Goal: Browse casually

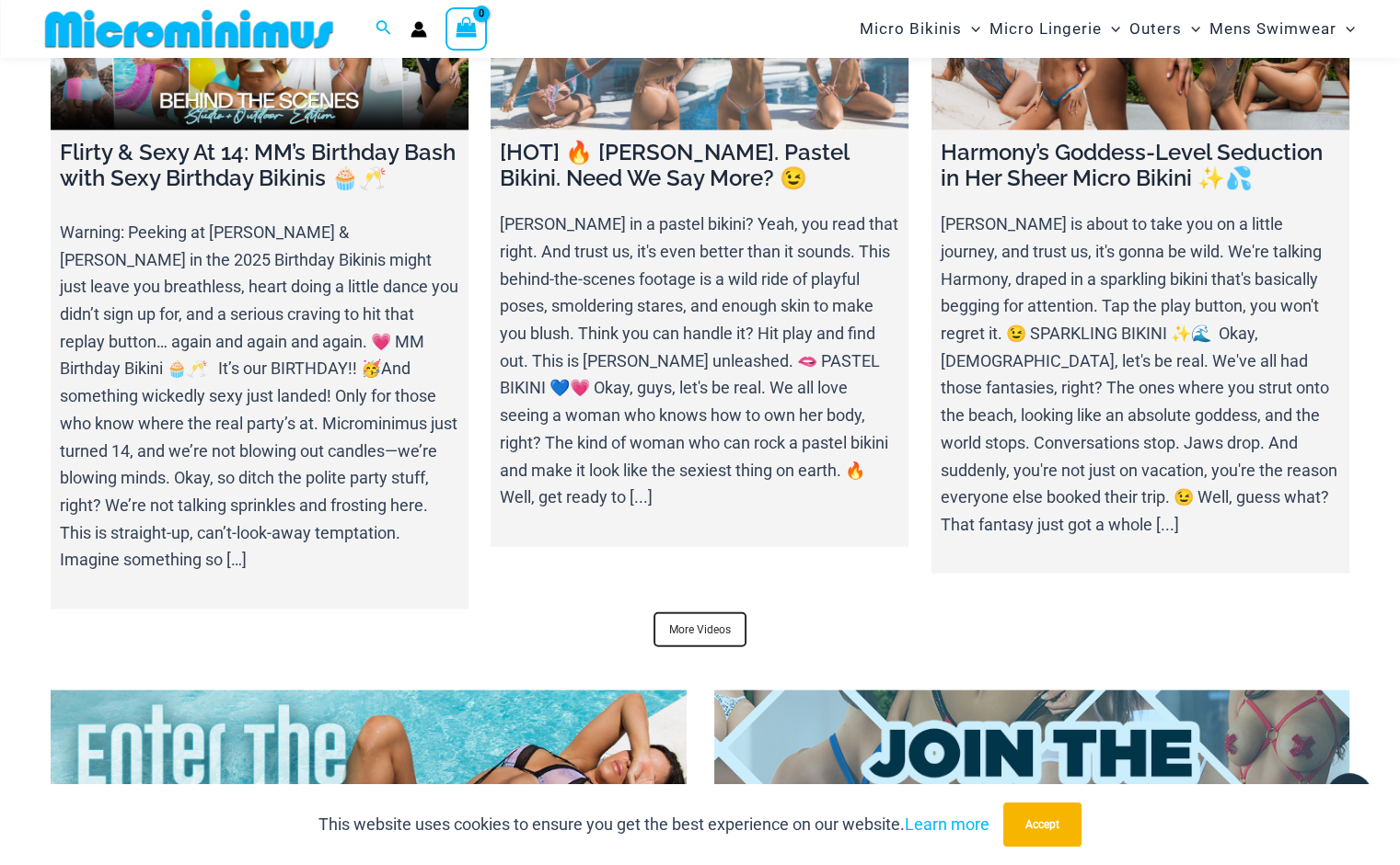
scroll to position [6623, 0]
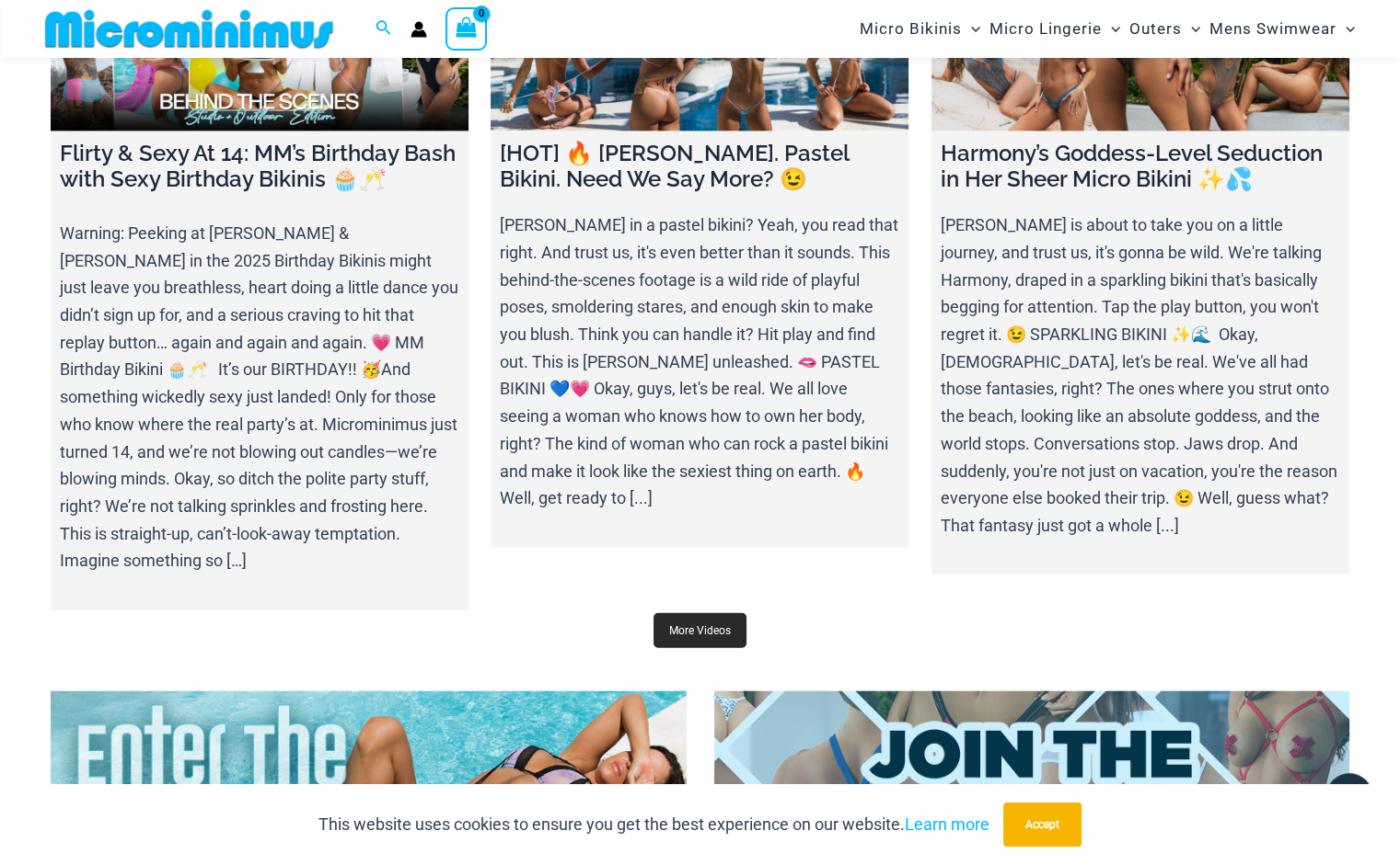
click at [684, 614] on link "More Videos" at bounding box center [700, 631] width 93 height 35
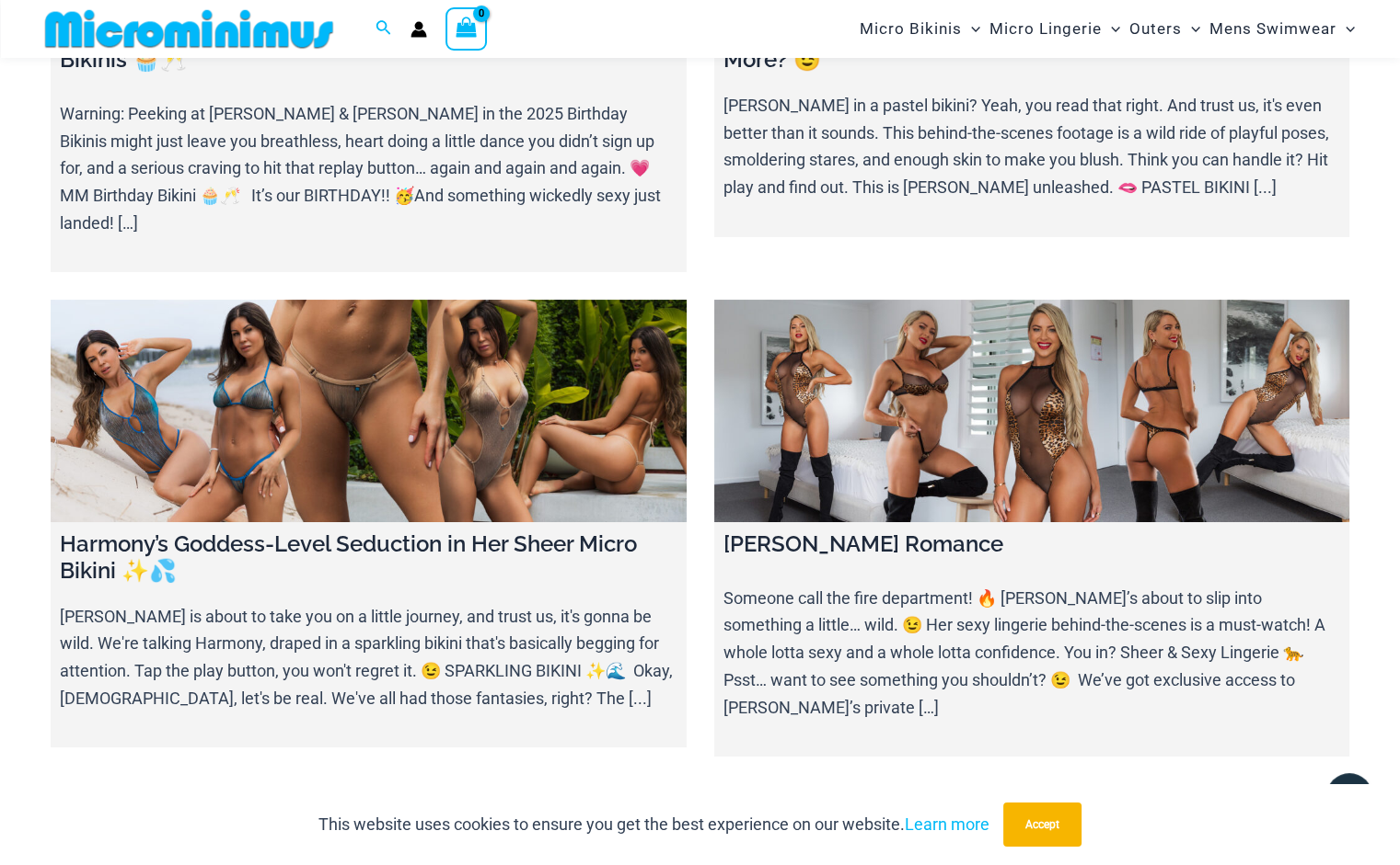
scroll to position [368, 0]
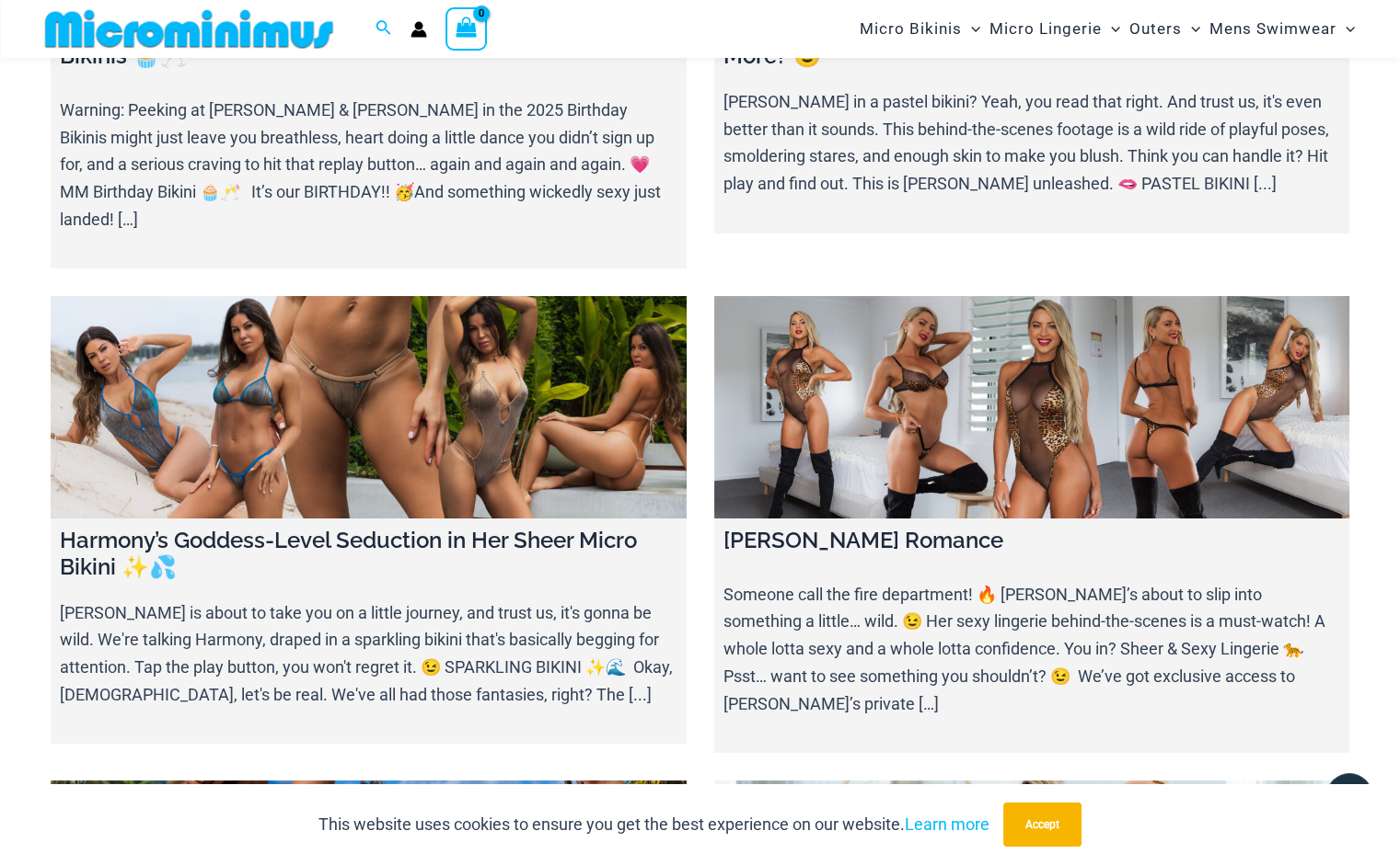
click at [406, 355] on link at bounding box center [369, 407] width 636 height 222
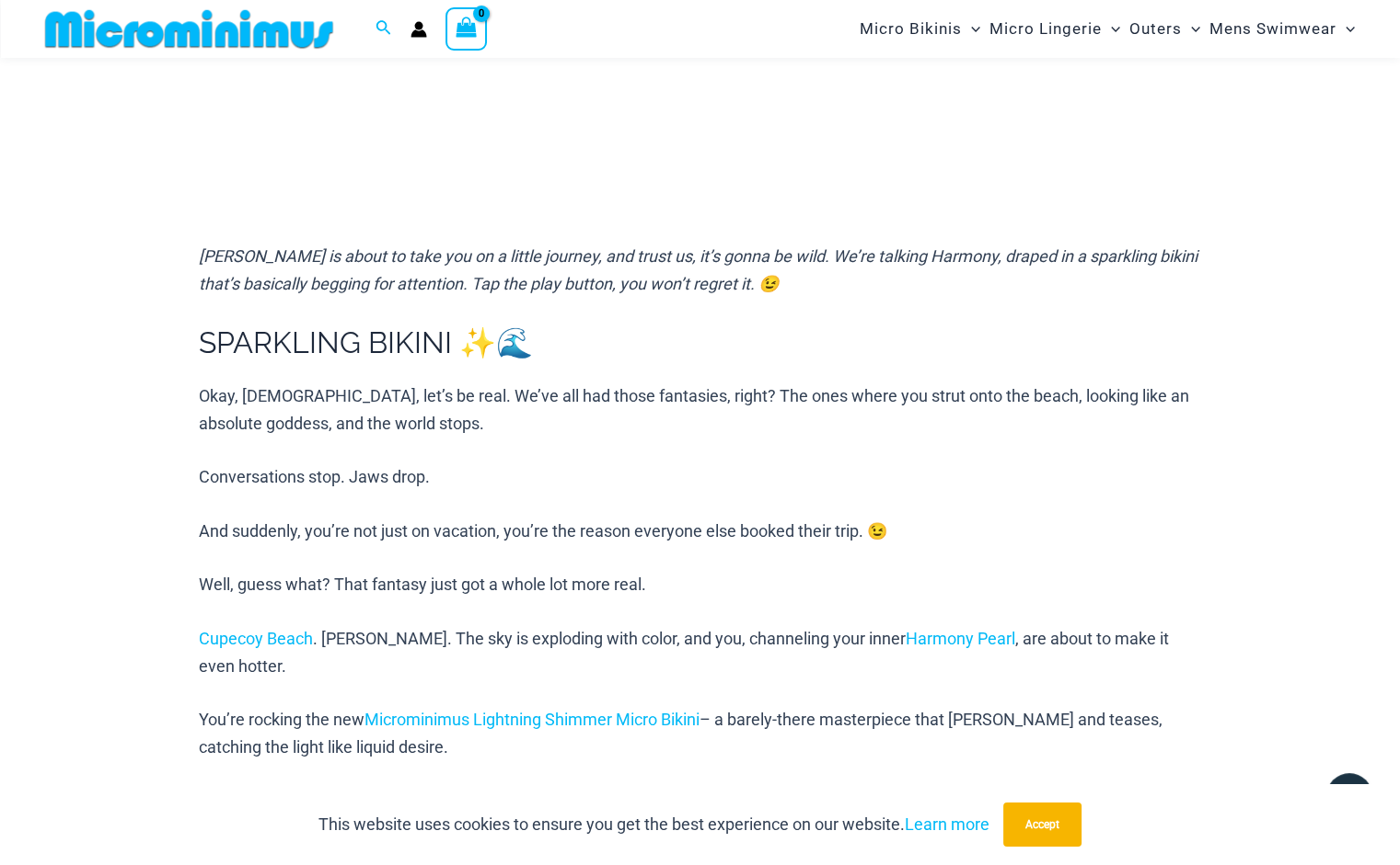
scroll to position [574, 0]
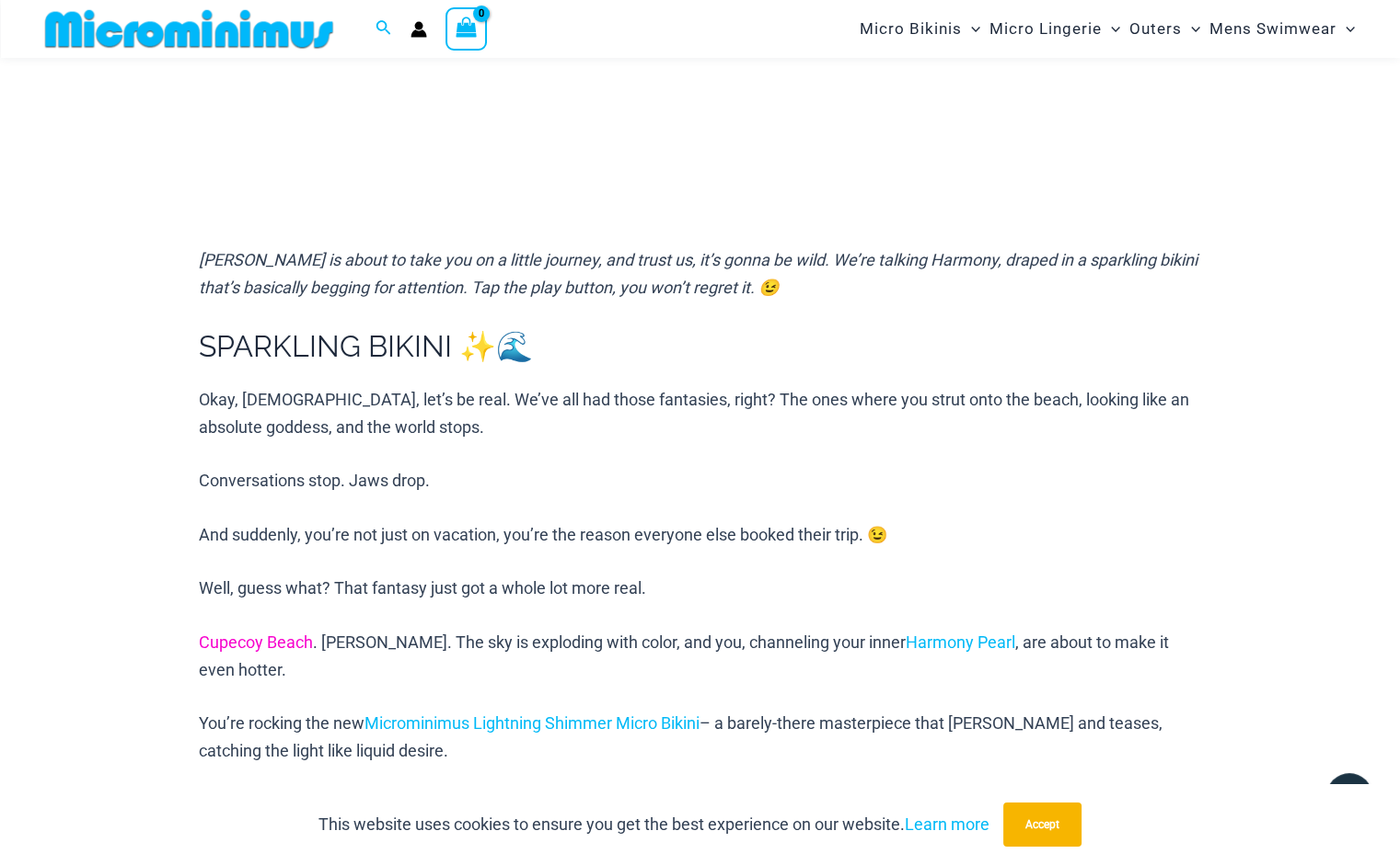
click at [272, 642] on link "Cupecoy Beach" at bounding box center [255, 642] width 114 height 19
click at [907, 639] on link "Harmony Pearl" at bounding box center [960, 642] width 109 height 19
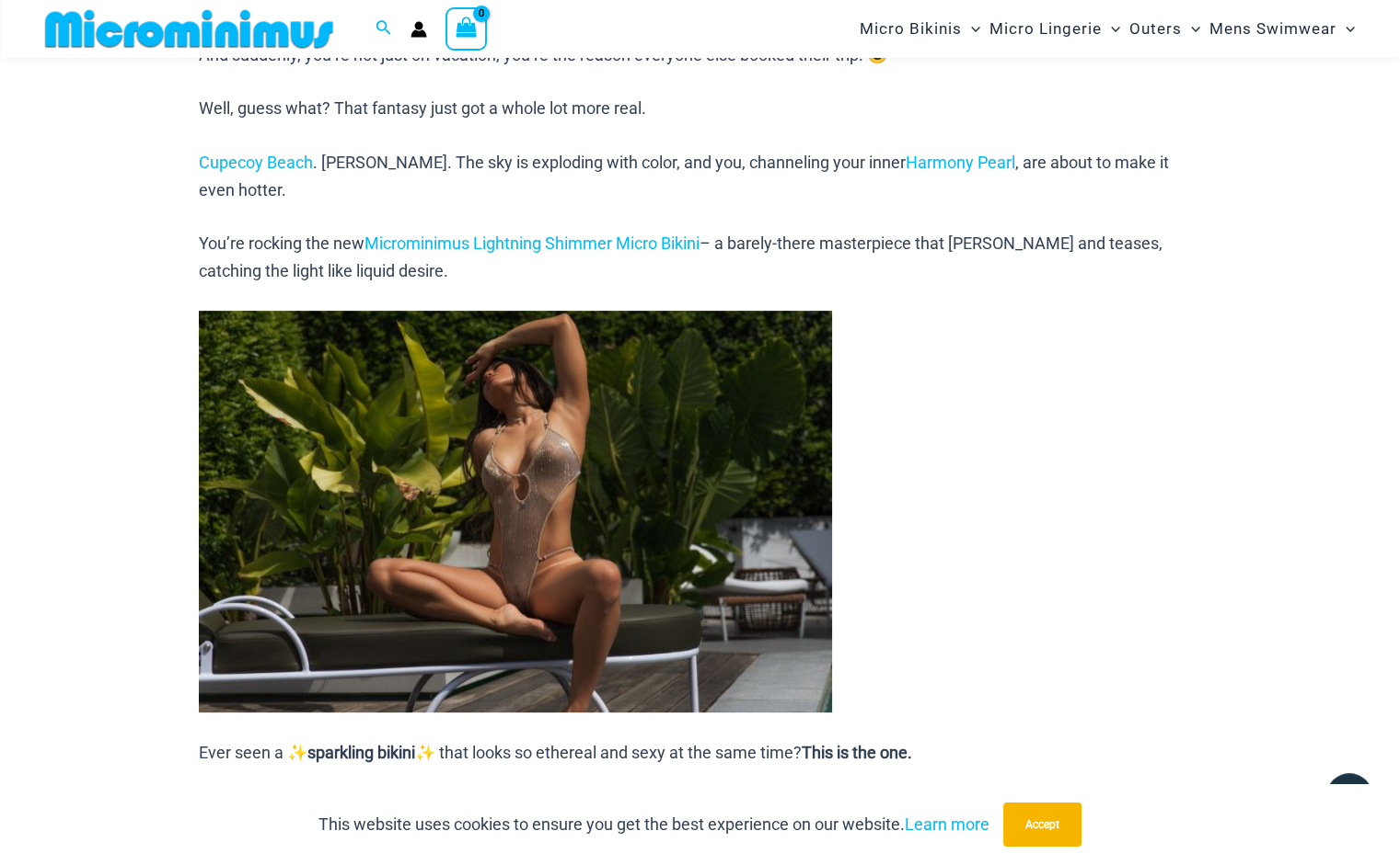
scroll to position [1056, 0]
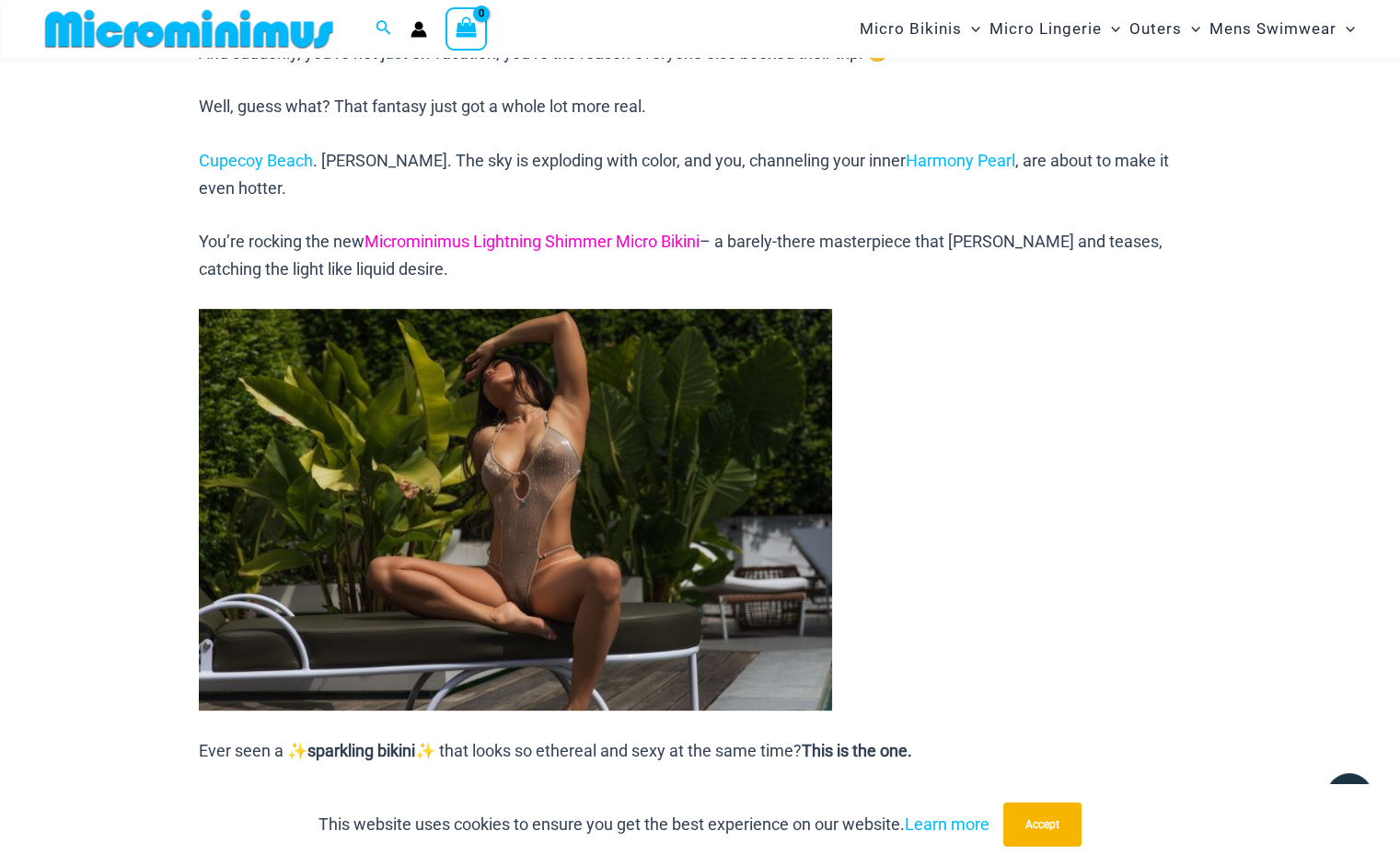
click at [514, 234] on link "Microminimus Lightning Shimmer Micro Bikini" at bounding box center [532, 240] width 335 height 19
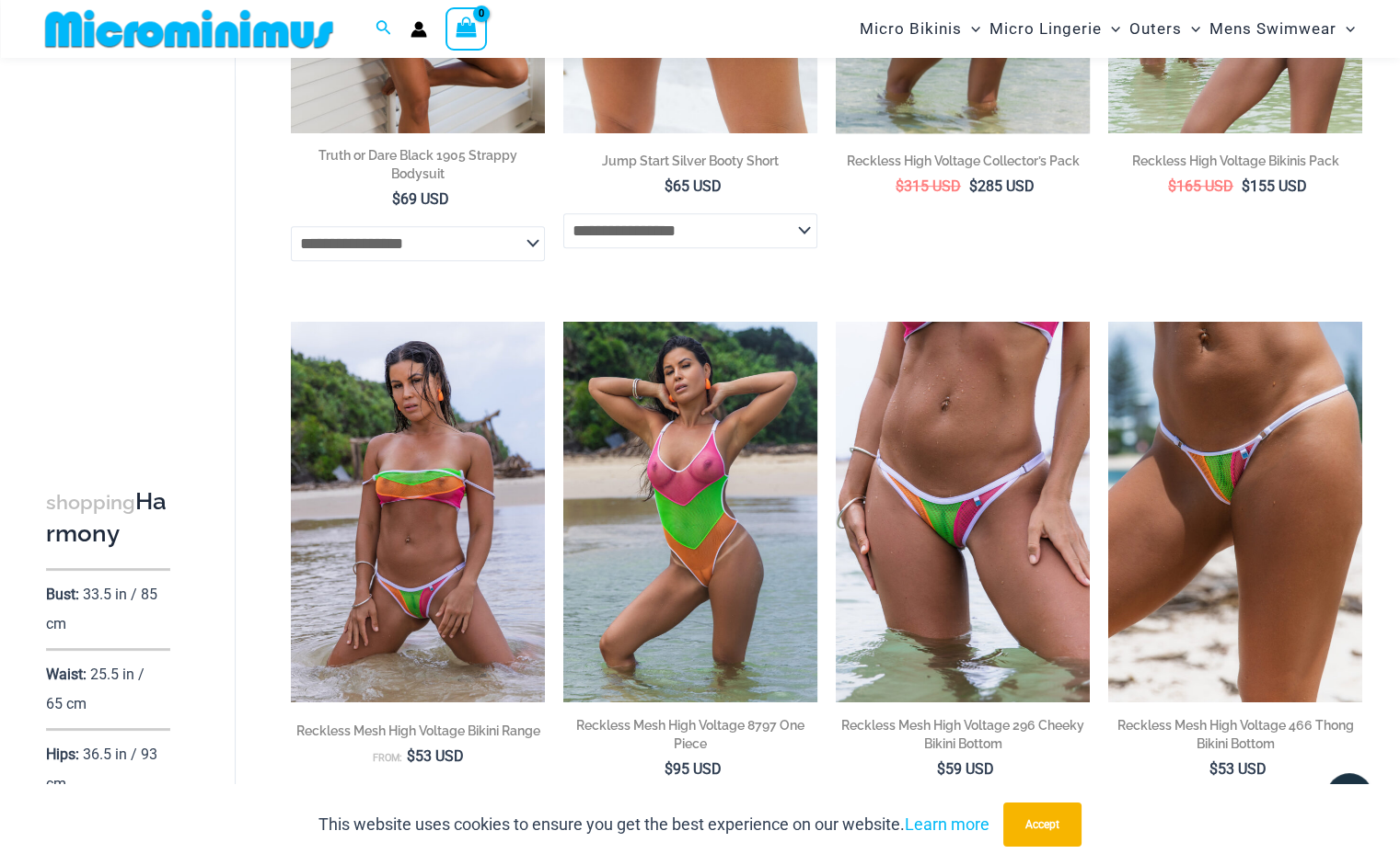
scroll to position [1592, 0]
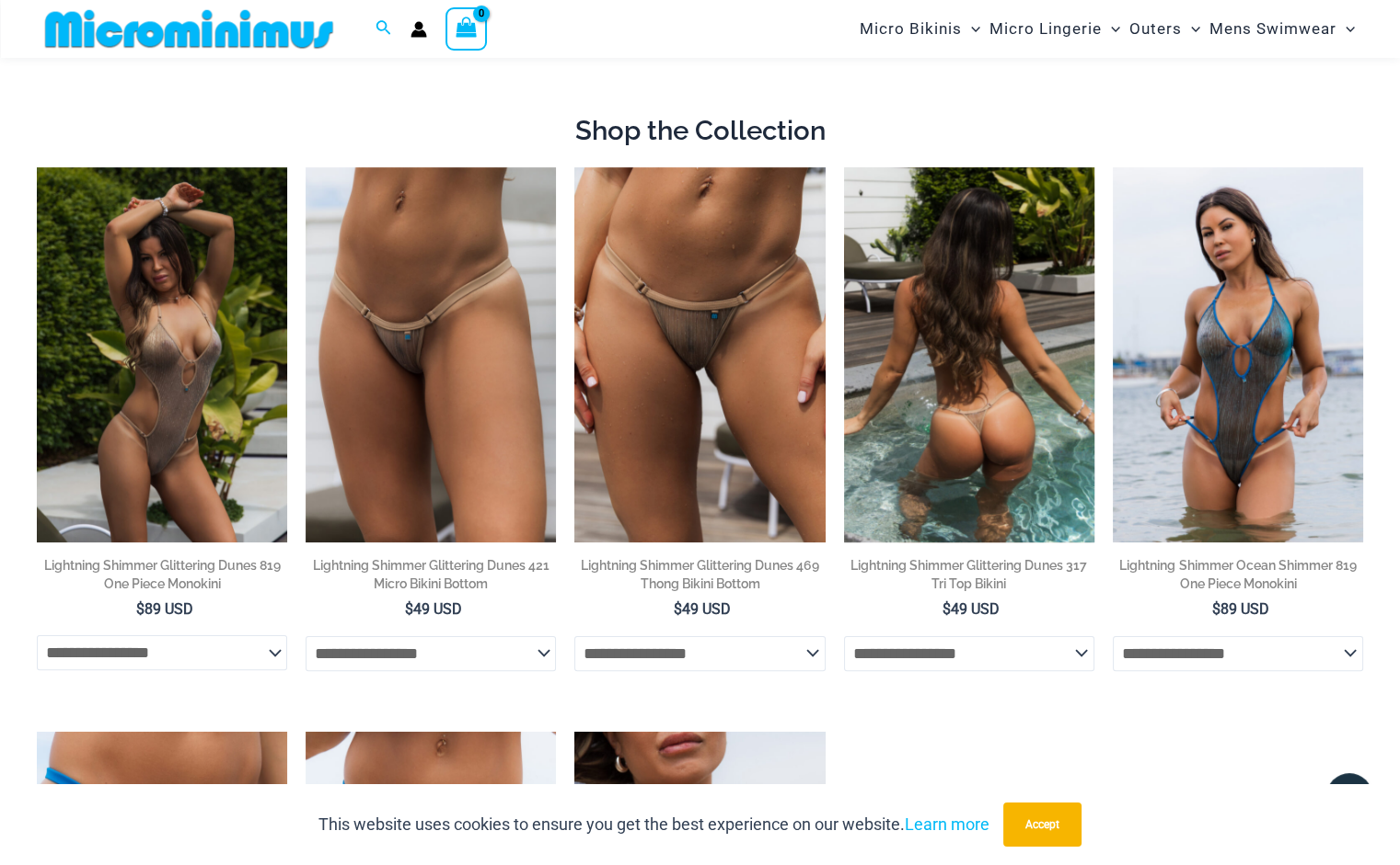
scroll to position [691, 0]
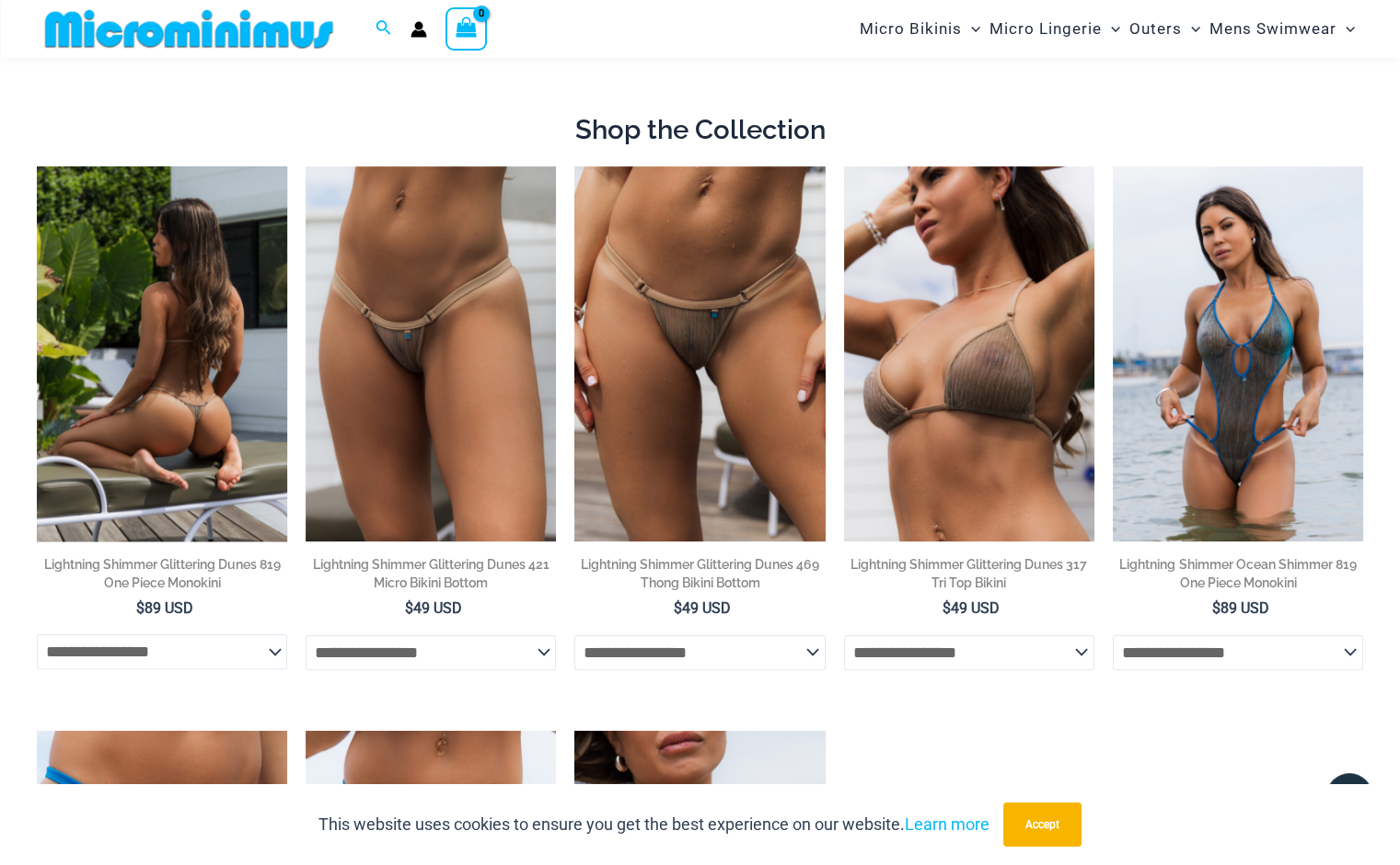
click at [183, 355] on img at bounding box center [162, 355] width 250 height 375
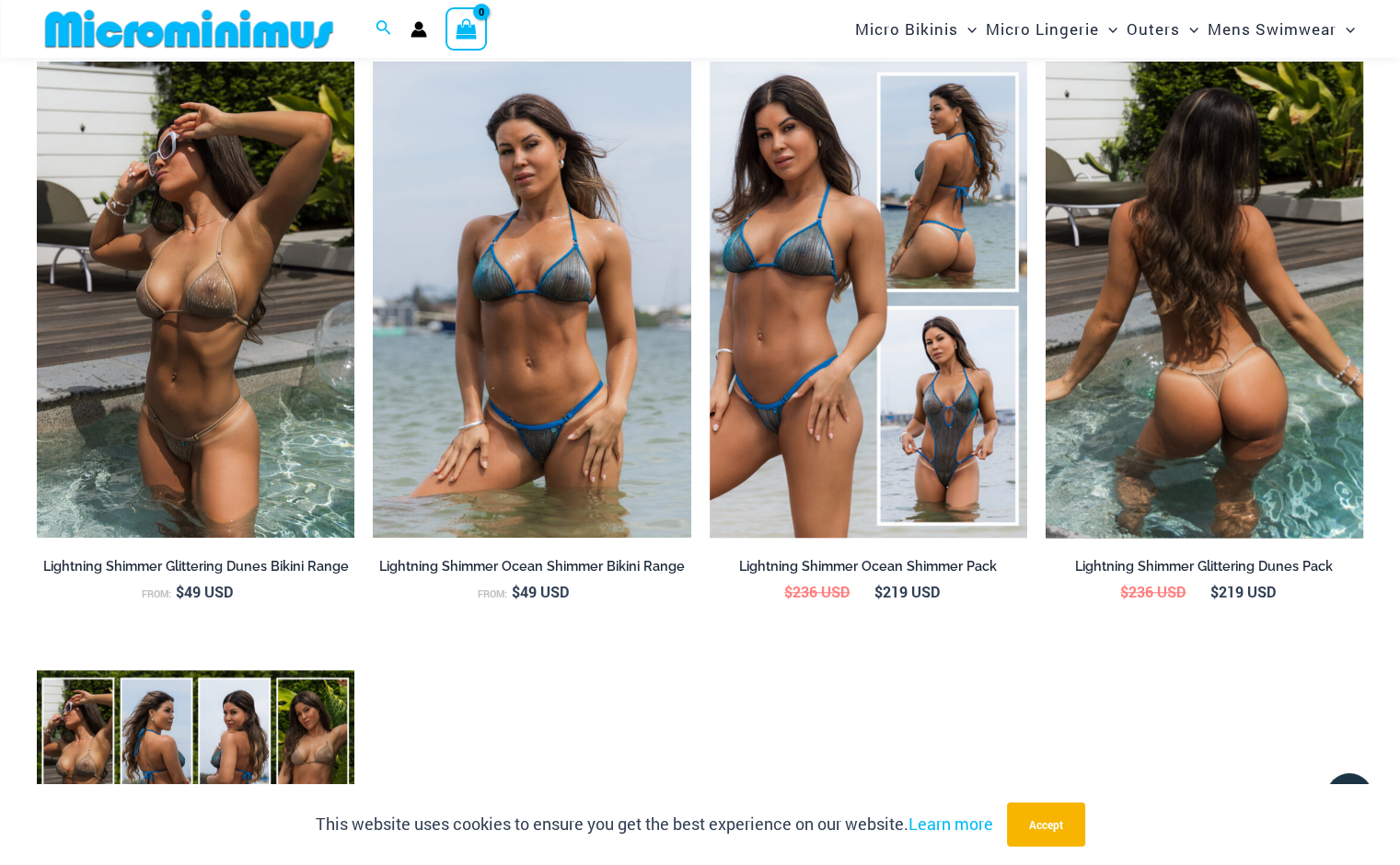
scroll to position [1970, 0]
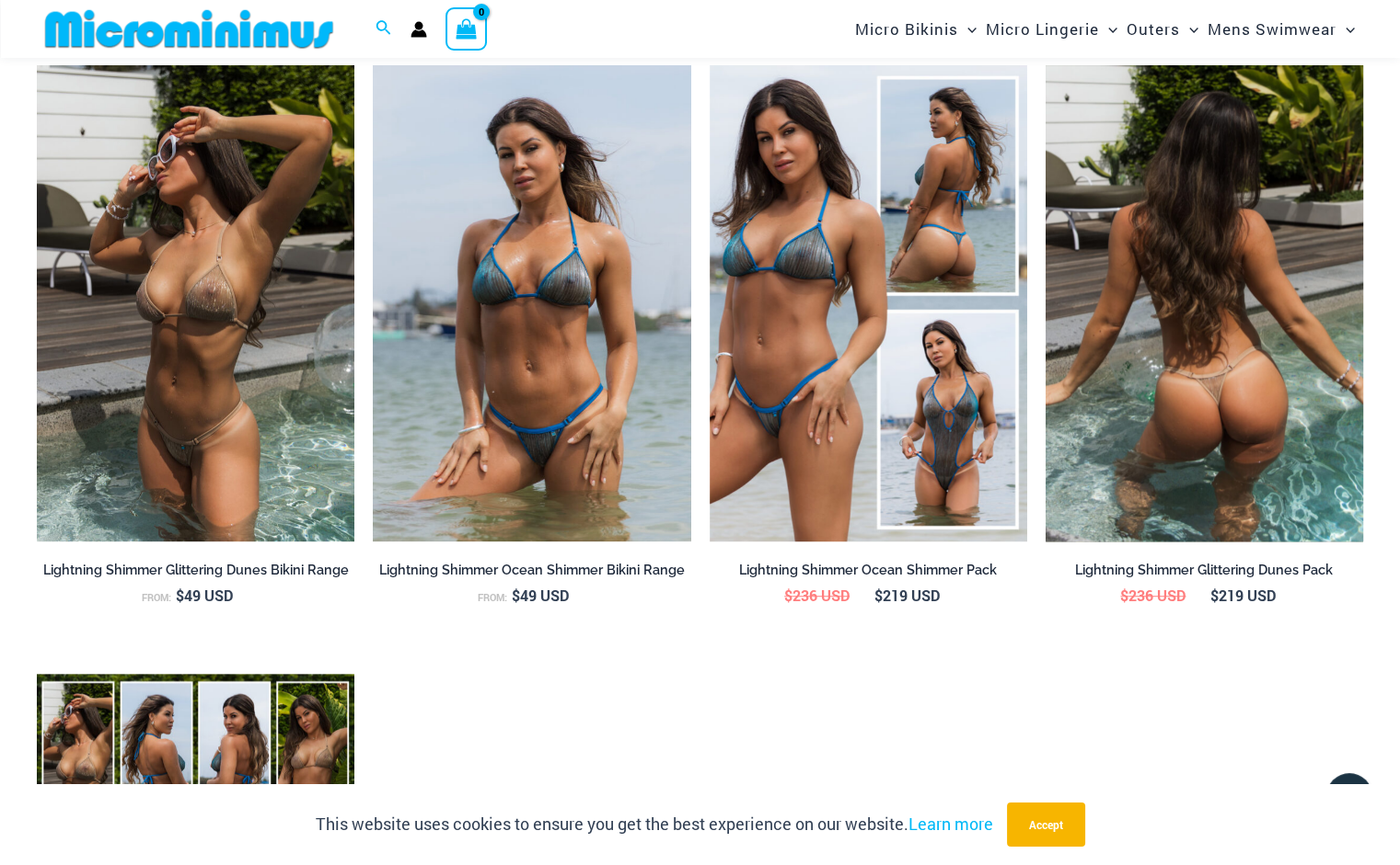
click at [1186, 459] on img at bounding box center [1204, 304] width 318 height 477
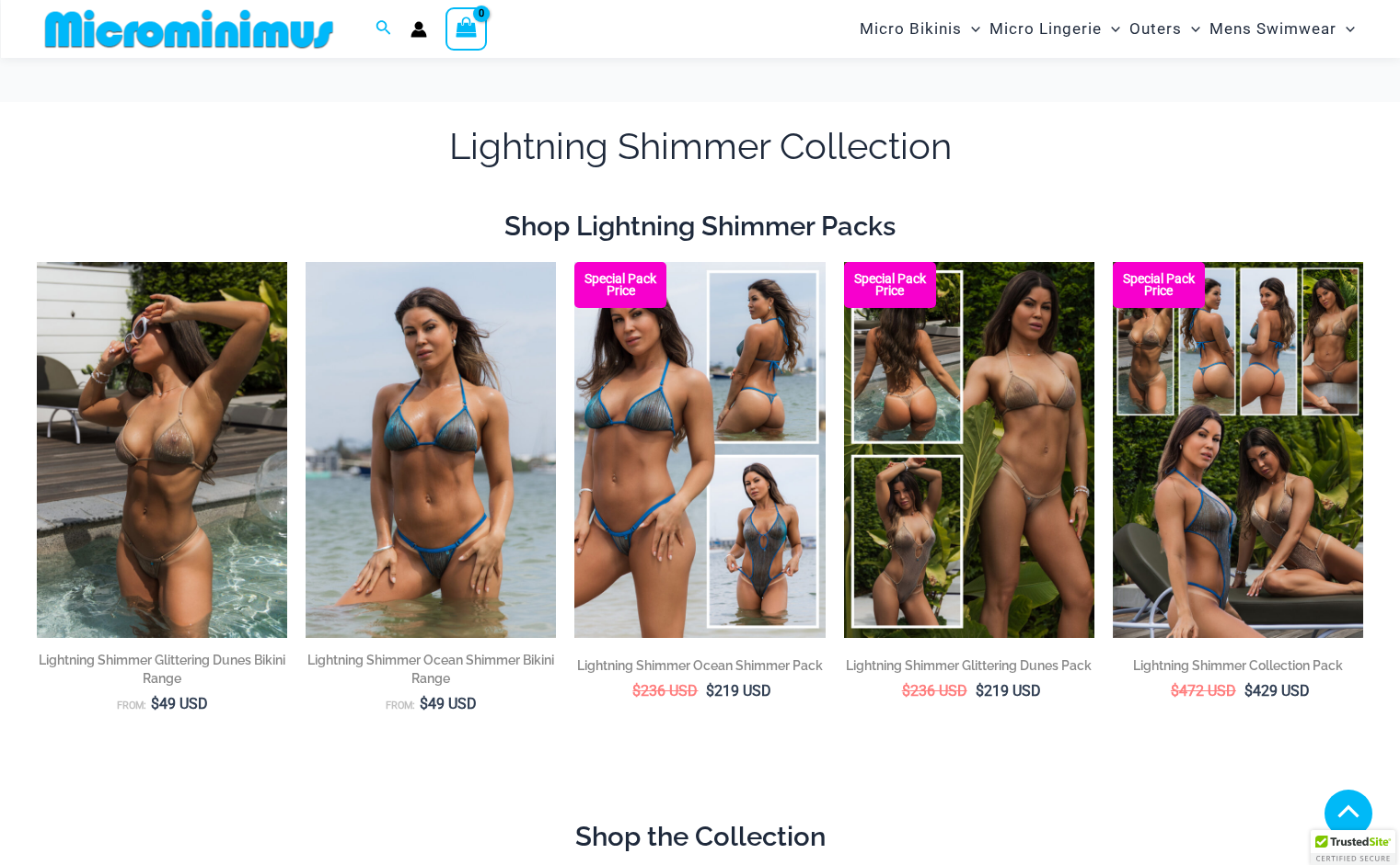
scroll to position [691, 0]
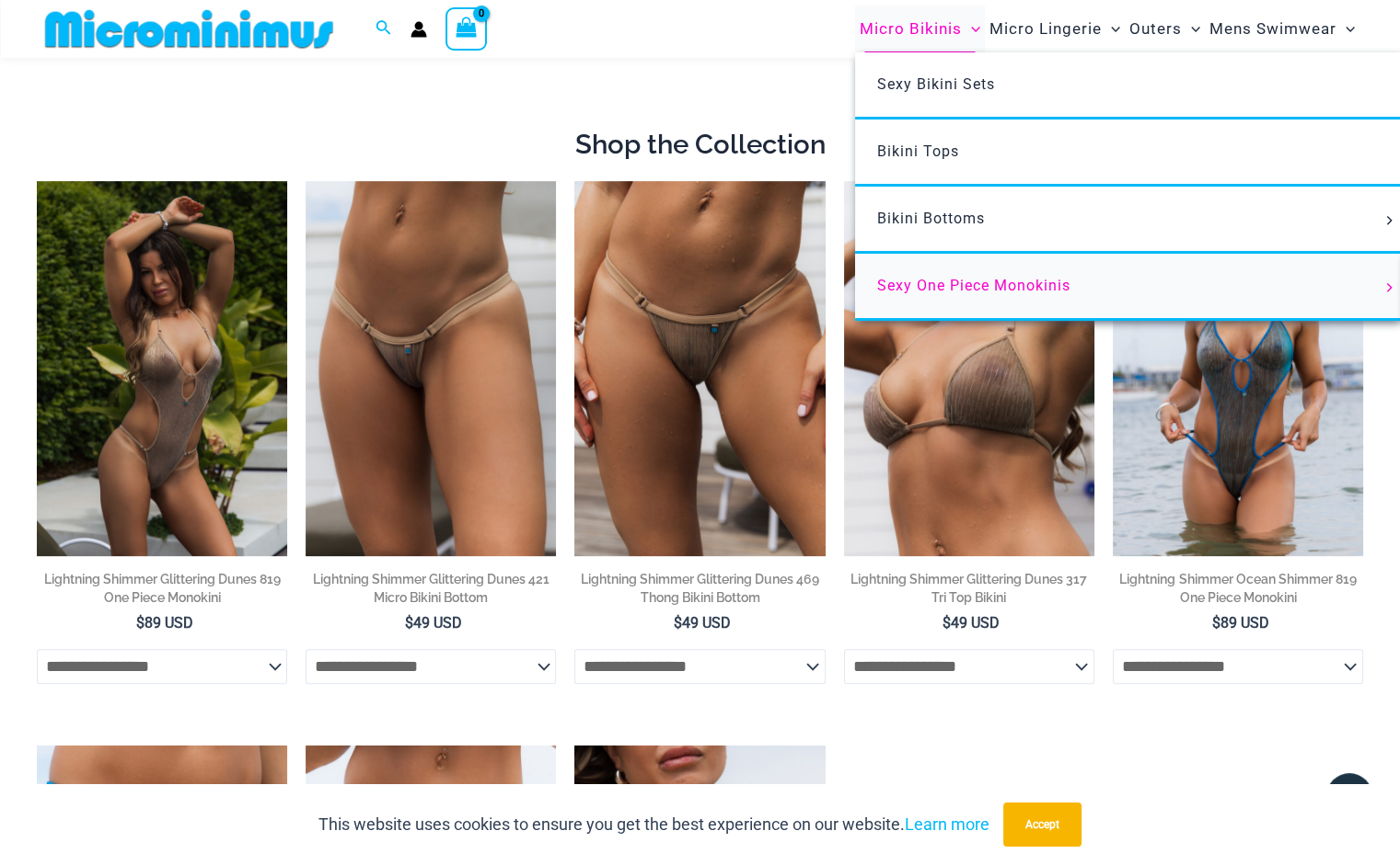
click at [941, 278] on span "Sexy One Piece Monokinis" at bounding box center [974, 286] width 193 height 18
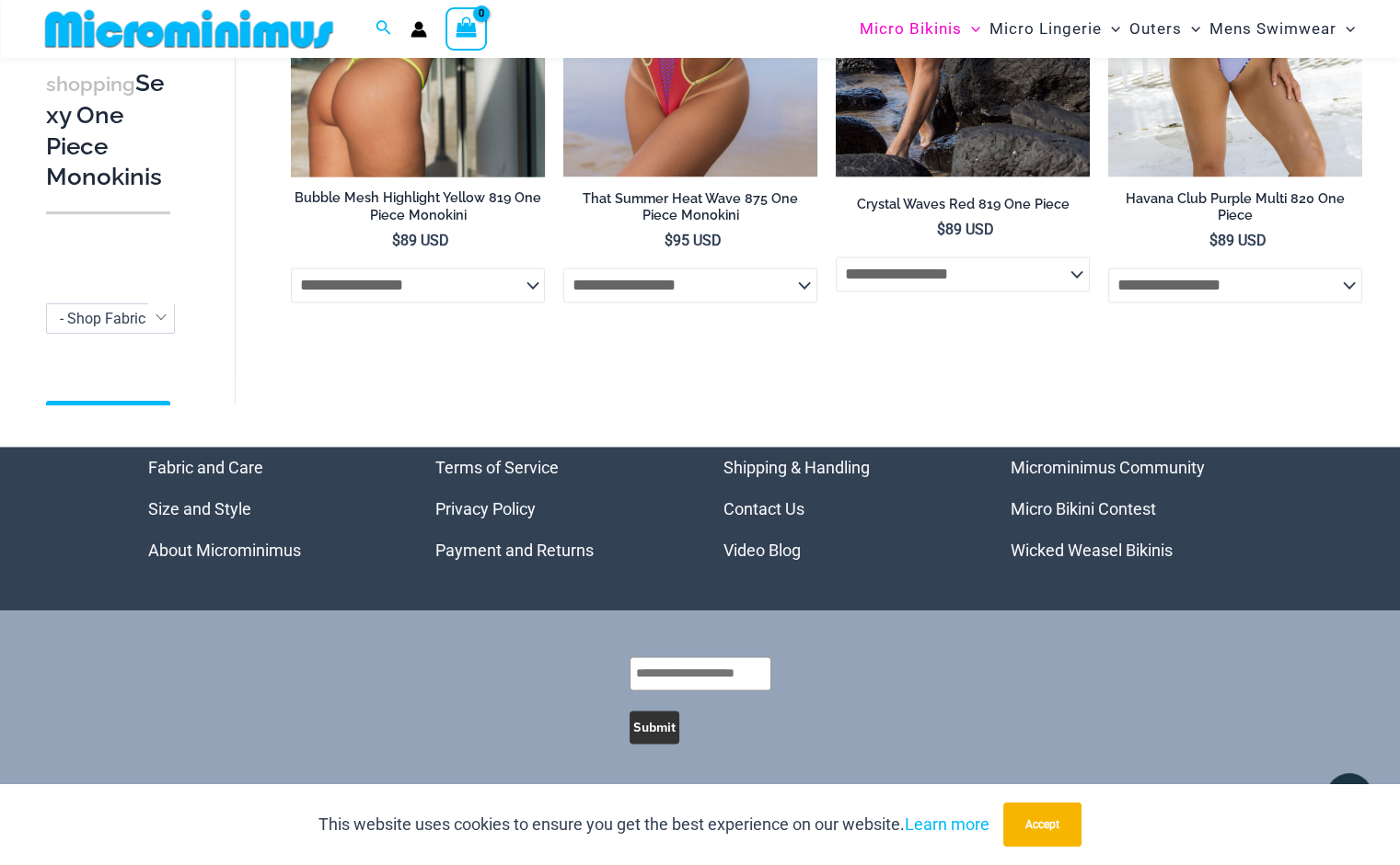
scroll to position [3819, 0]
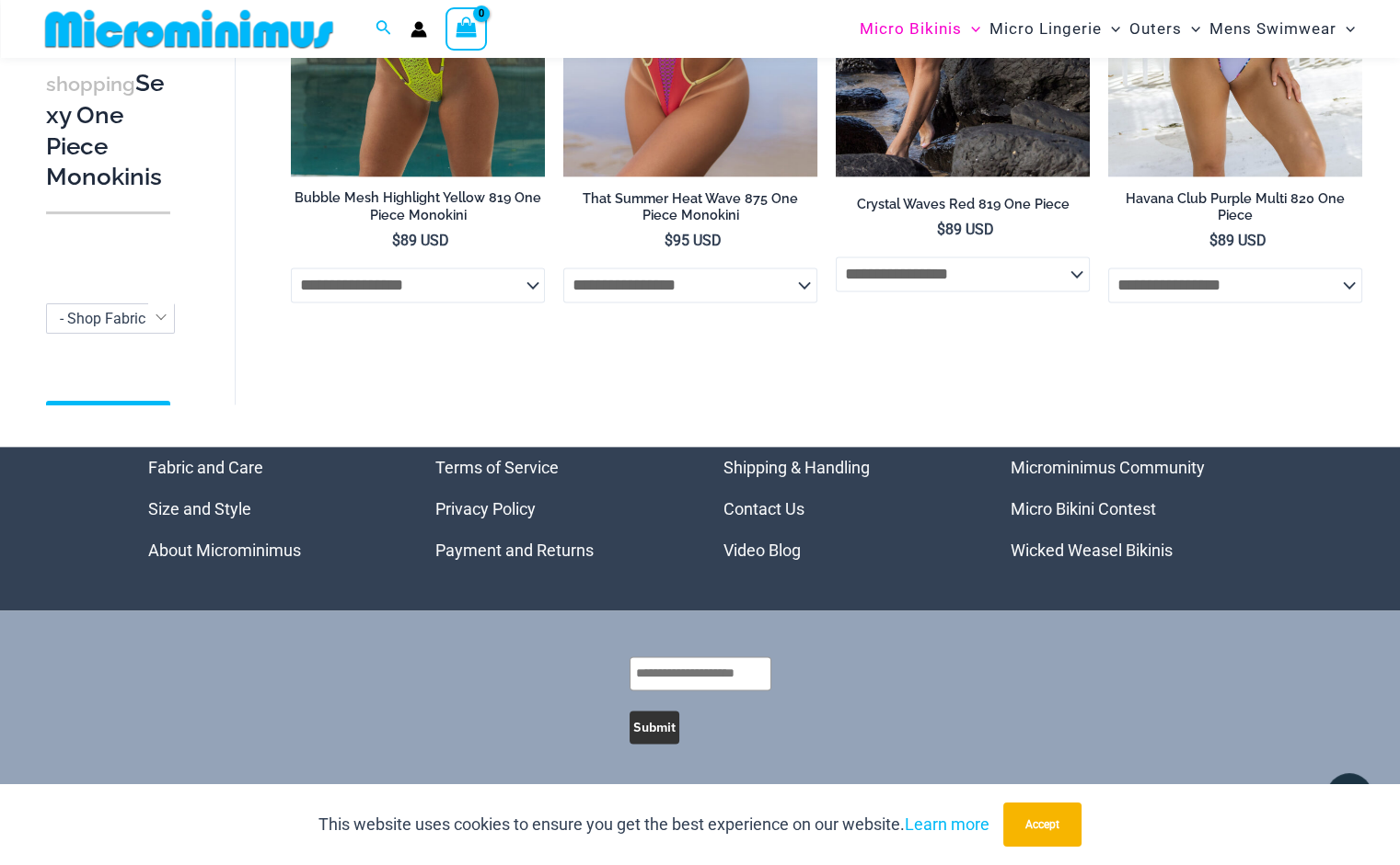
click at [1086, 465] on link "Microminimus Community" at bounding box center [1107, 467] width 194 height 19
